Goal: Information Seeking & Learning: Learn about a topic

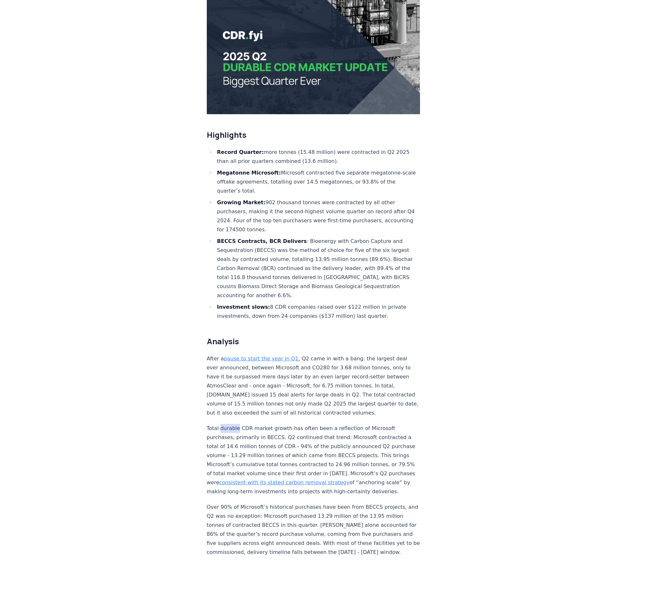
scroll to position [420, 0]
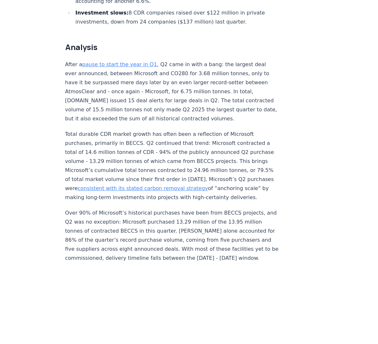
scroll to position [422, 0]
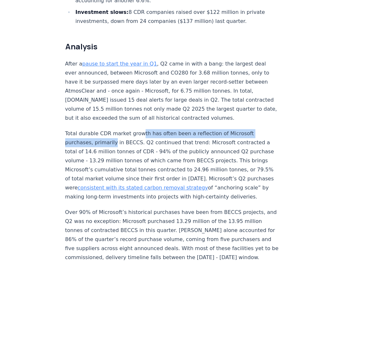
drag, startPoint x: 133, startPoint y: 90, endPoint x: 280, endPoint y: 93, distance: 146.7
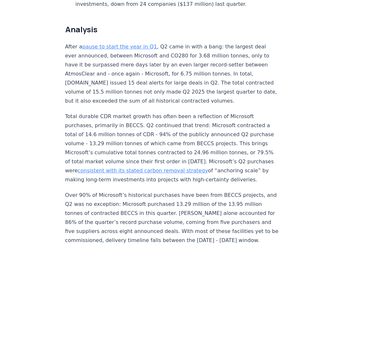
scroll to position [452, 0]
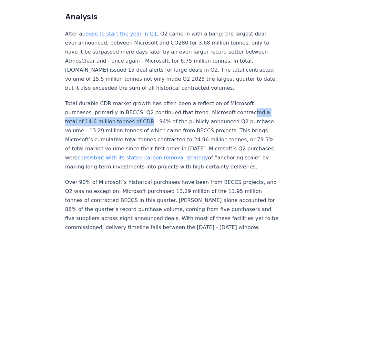
drag, startPoint x: 185, startPoint y: 73, endPoint x: 289, endPoint y: 70, distance: 103.9
drag, startPoint x: 213, startPoint y: 71, endPoint x: 280, endPoint y: 70, distance: 66.7
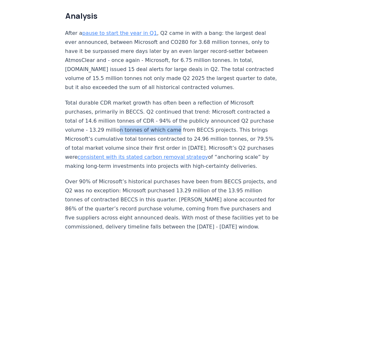
drag, startPoint x: 214, startPoint y: 81, endPoint x: 276, endPoint y: 79, distance: 61.6
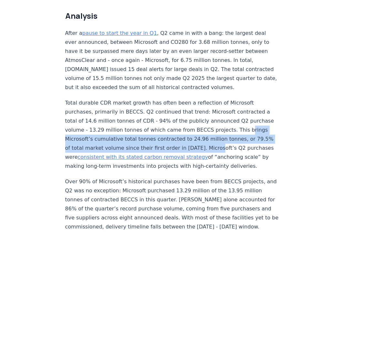
drag, startPoint x: 126, startPoint y: 91, endPoint x: 263, endPoint y: 100, distance: 136.7
click at [263, 100] on p "Total durable CDR market growth has often been a reflection of Microsoft purcha…" at bounding box center [171, 134] width 213 height 72
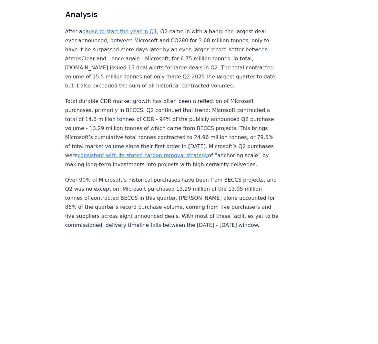
scroll to position [455, 0]
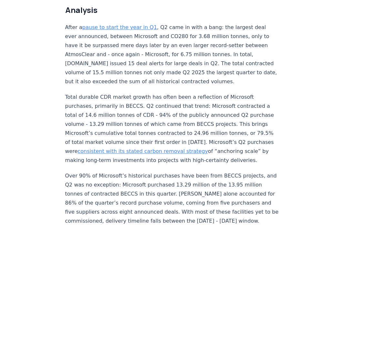
scroll to position [468, 0]
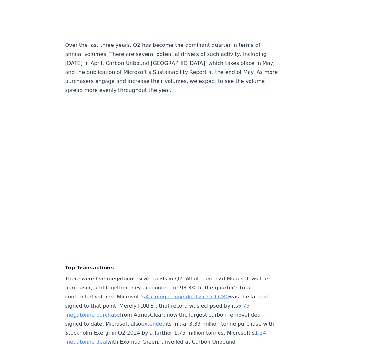
scroll to position [1222, 0]
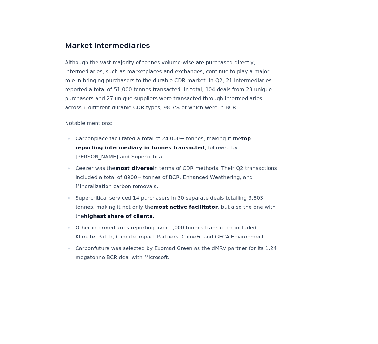
scroll to position [3496, 0]
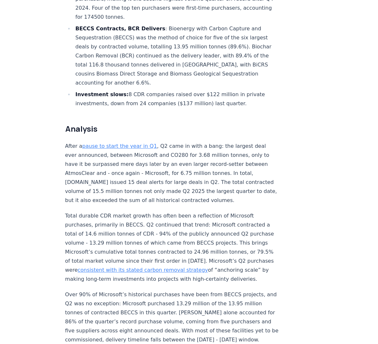
scroll to position [383, 0]
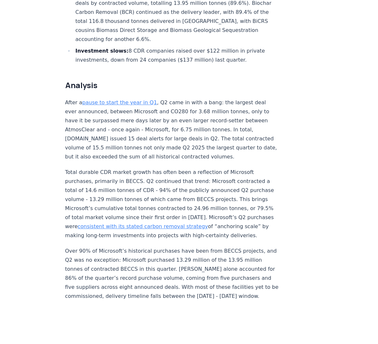
drag, startPoint x: 284, startPoint y: 116, endPoint x: 280, endPoint y: 118, distance: 3.6
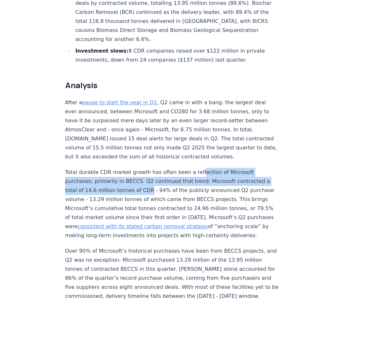
drag, startPoint x: 185, startPoint y: 135, endPoint x: 290, endPoint y: 142, distance: 105.3
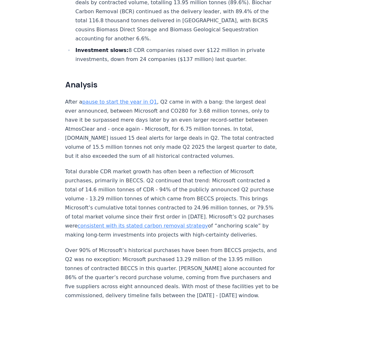
scroll to position [0, 0]
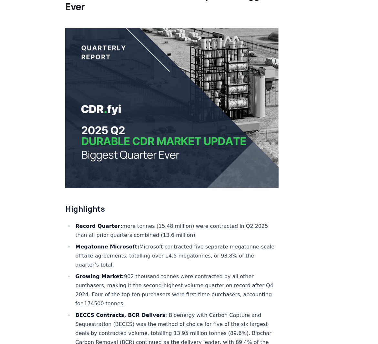
scroll to position [57, 0]
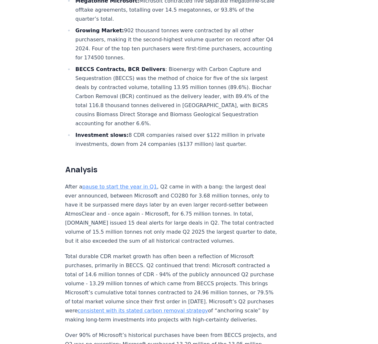
scroll to position [0, 0]
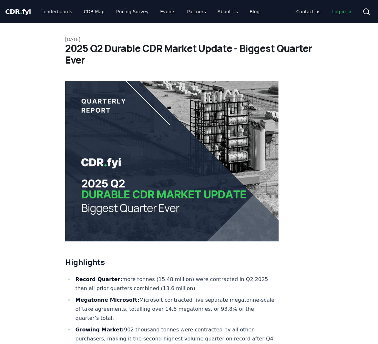
click at [61, 11] on link "Leaderboards" at bounding box center [56, 12] width 41 height 12
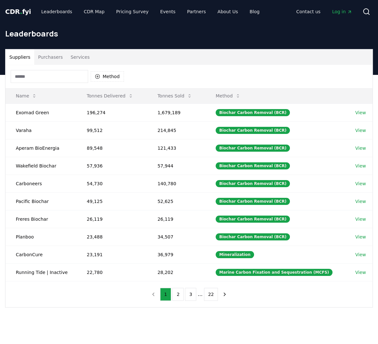
click at [263, 65] on div "Method" at bounding box center [188, 76] width 367 height 23
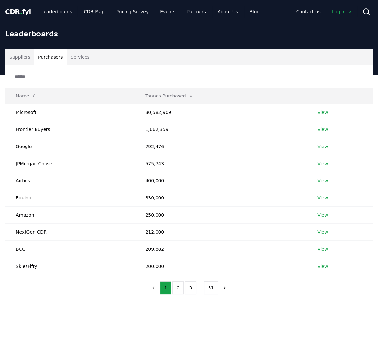
click at [46, 60] on button "Purchasers" at bounding box center [50, 56] width 33 height 15
click at [321, 110] on link "View" at bounding box center [322, 112] width 11 height 6
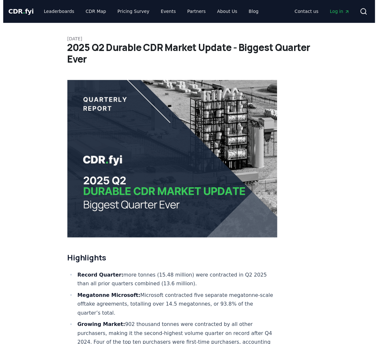
scroll to position [340, 0]
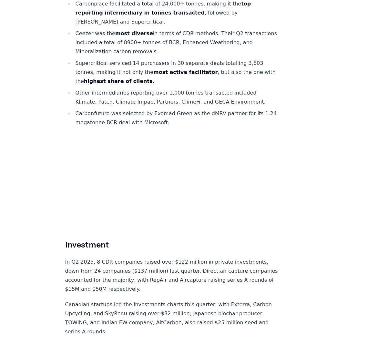
scroll to position [3689, 0]
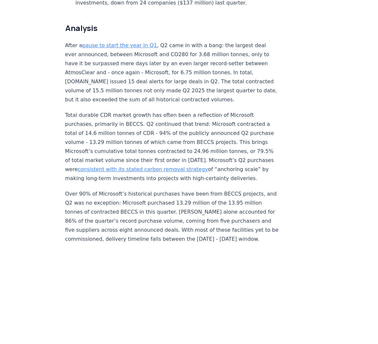
scroll to position [0, 0]
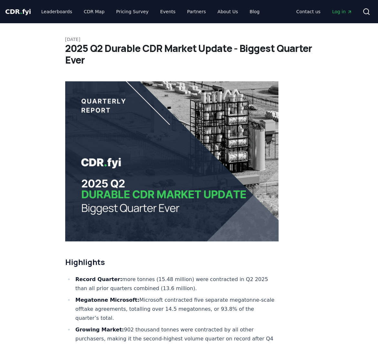
click at [272, 57] on h1 "2025 Q2 Durable CDR Market Update - Biggest Quarter Ever" at bounding box center [189, 54] width 248 height 23
click at [244, 13] on link "Blog" at bounding box center [254, 12] width 20 height 12
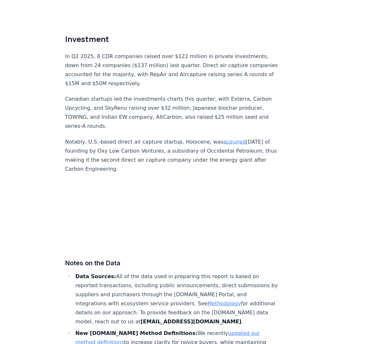
scroll to position [3940, 0]
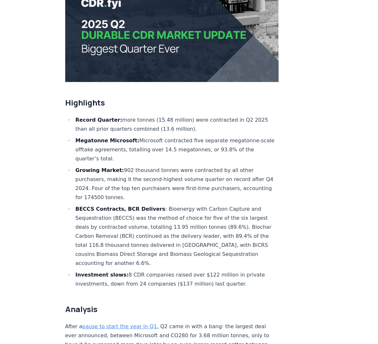
scroll to position [0, 0]
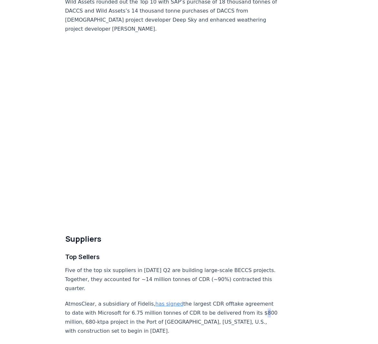
scroll to position [3487, 0]
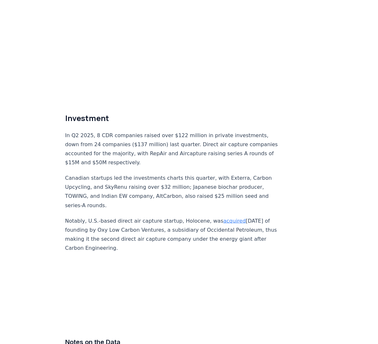
scroll to position [3709, 0]
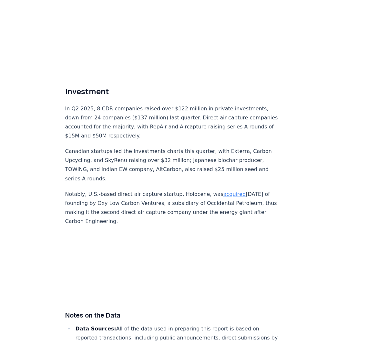
scroll to position [3790, 0]
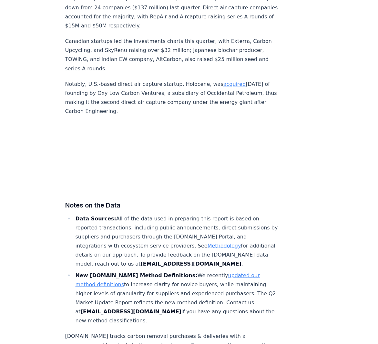
scroll to position [3868, 0]
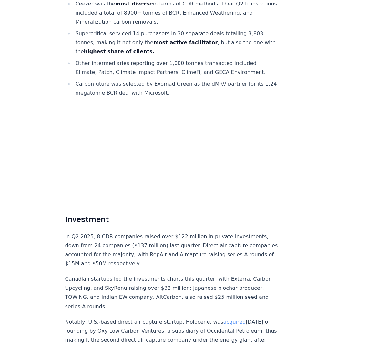
scroll to position [3594, 0]
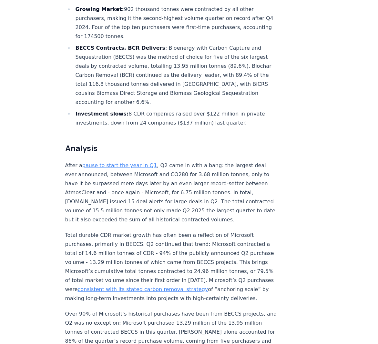
scroll to position [0, 0]
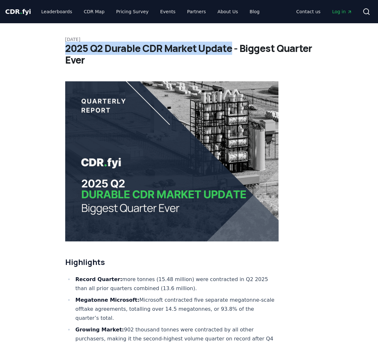
drag, startPoint x: 69, startPoint y: 46, endPoint x: 230, endPoint y: 48, distance: 160.9
click at [230, 48] on h1 "2025 Q2 Durable CDR Market Update - Biggest Quarter Ever" at bounding box center [189, 54] width 248 height 23
copy h1 "2025 Q2 Durable CDR Market Update"
